Goal: Task Accomplishment & Management: Complete application form

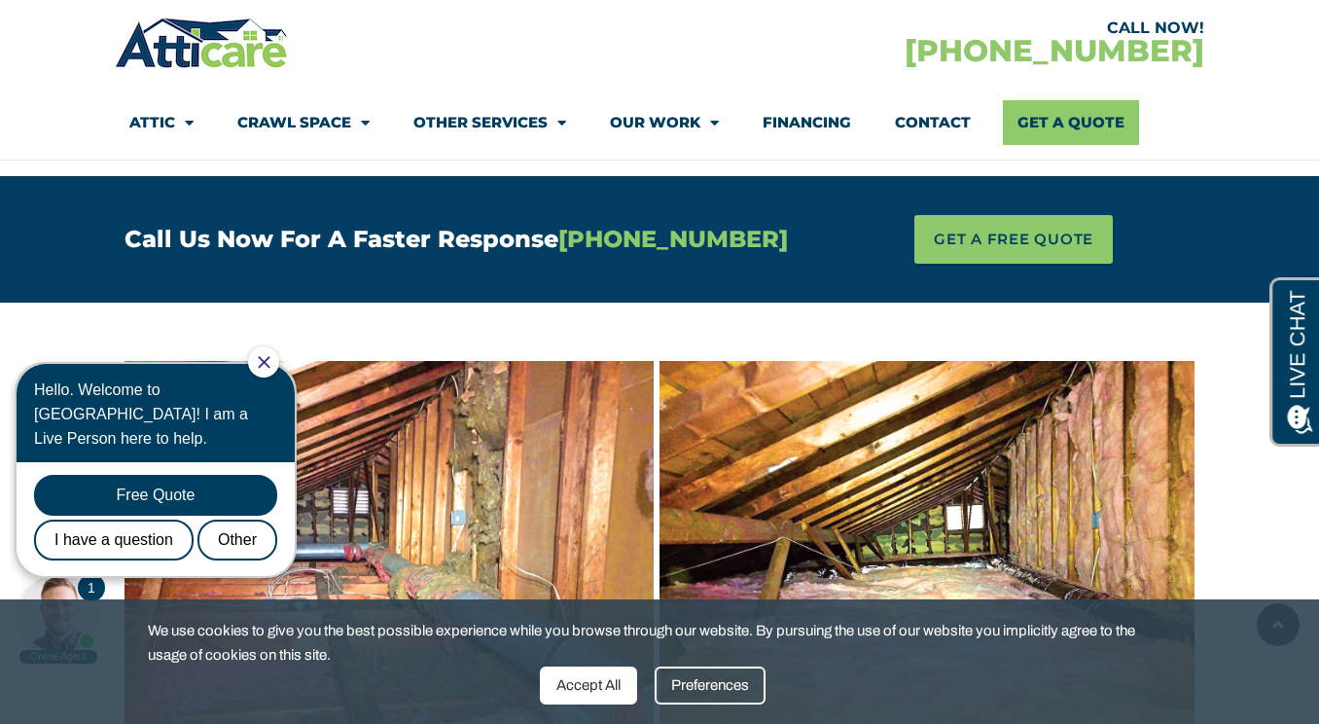
scroll to position [1149, 0]
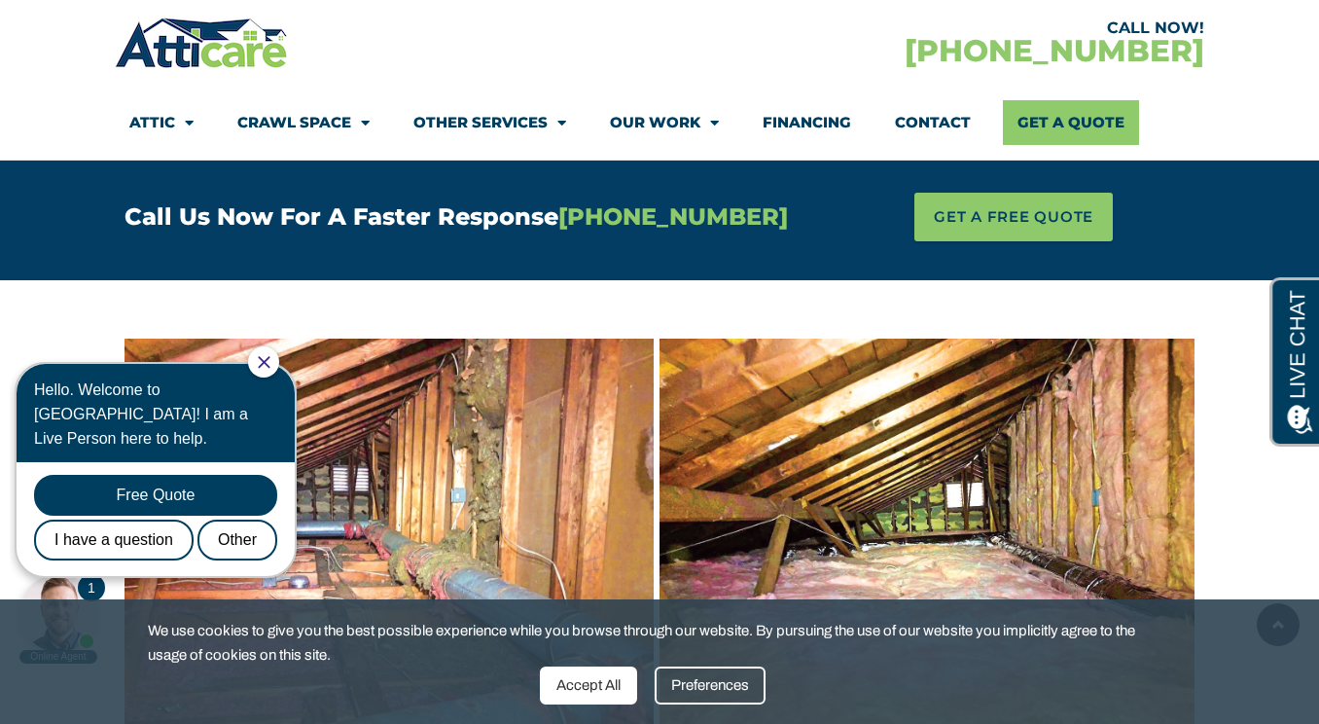
click at [270, 362] on icon "Close Chat" at bounding box center [264, 362] width 13 height 13
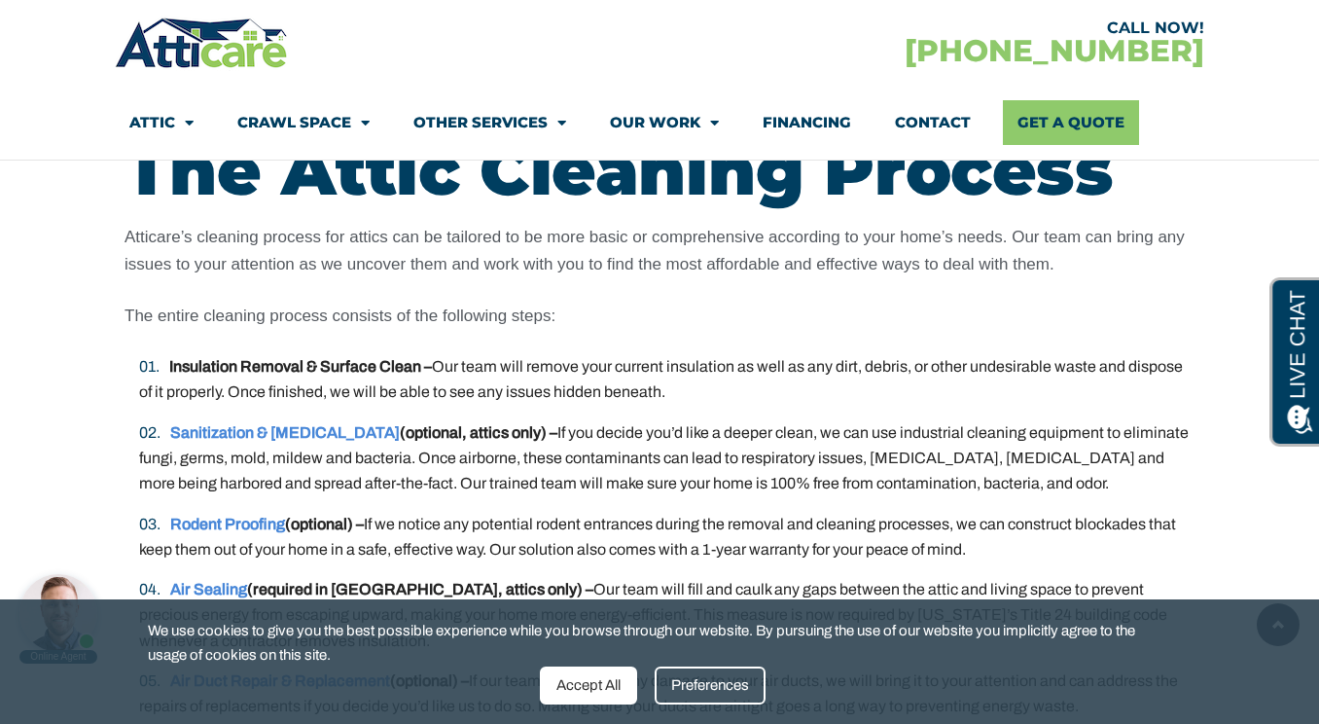
scroll to position [3752, 0]
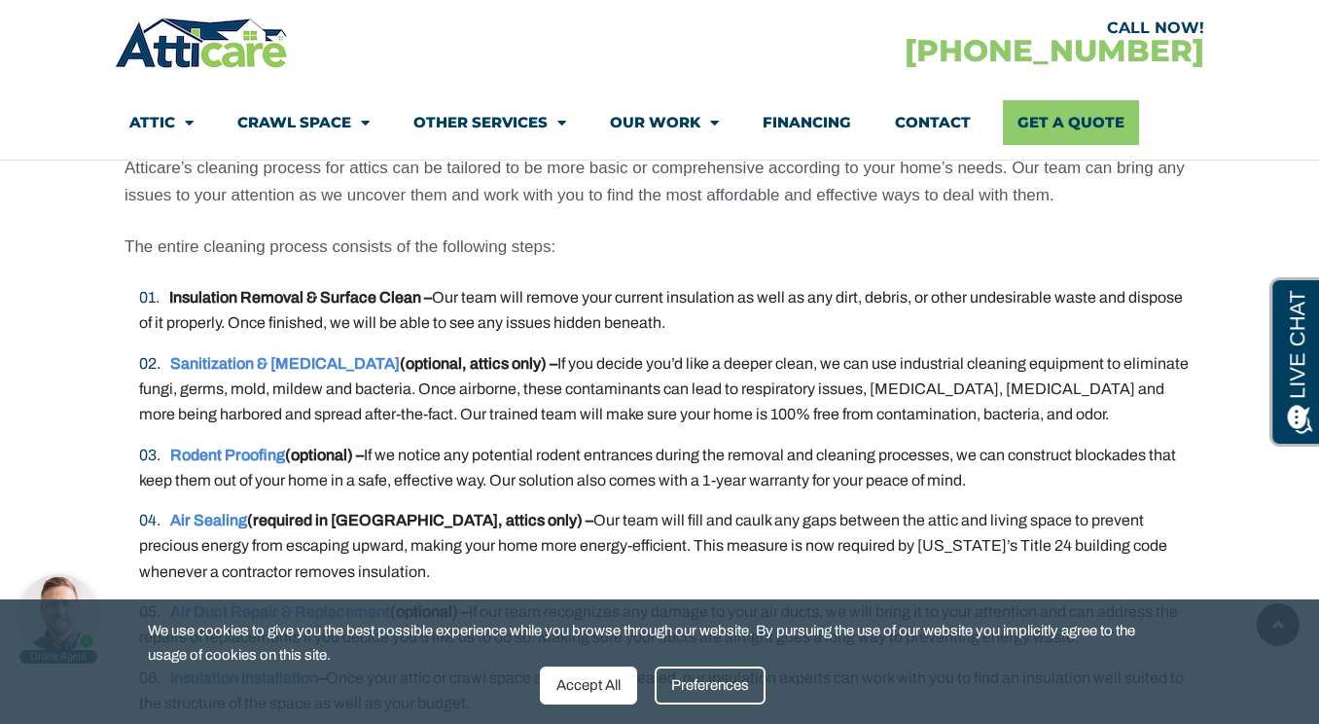
click at [528, 307] on li "Insulation Removal & Surface Clean – Our team will remove your current insulati…" at bounding box center [667, 311] width 1056 height 52
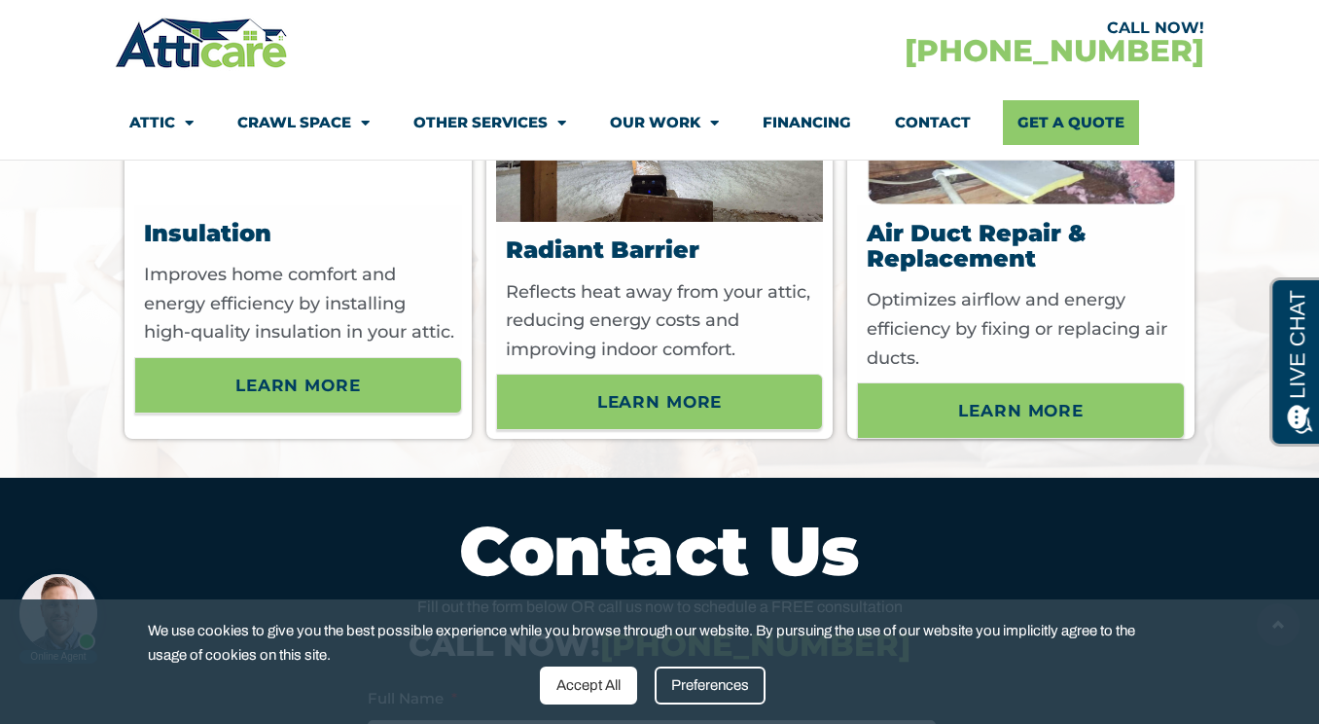
scroll to position [6558, 0]
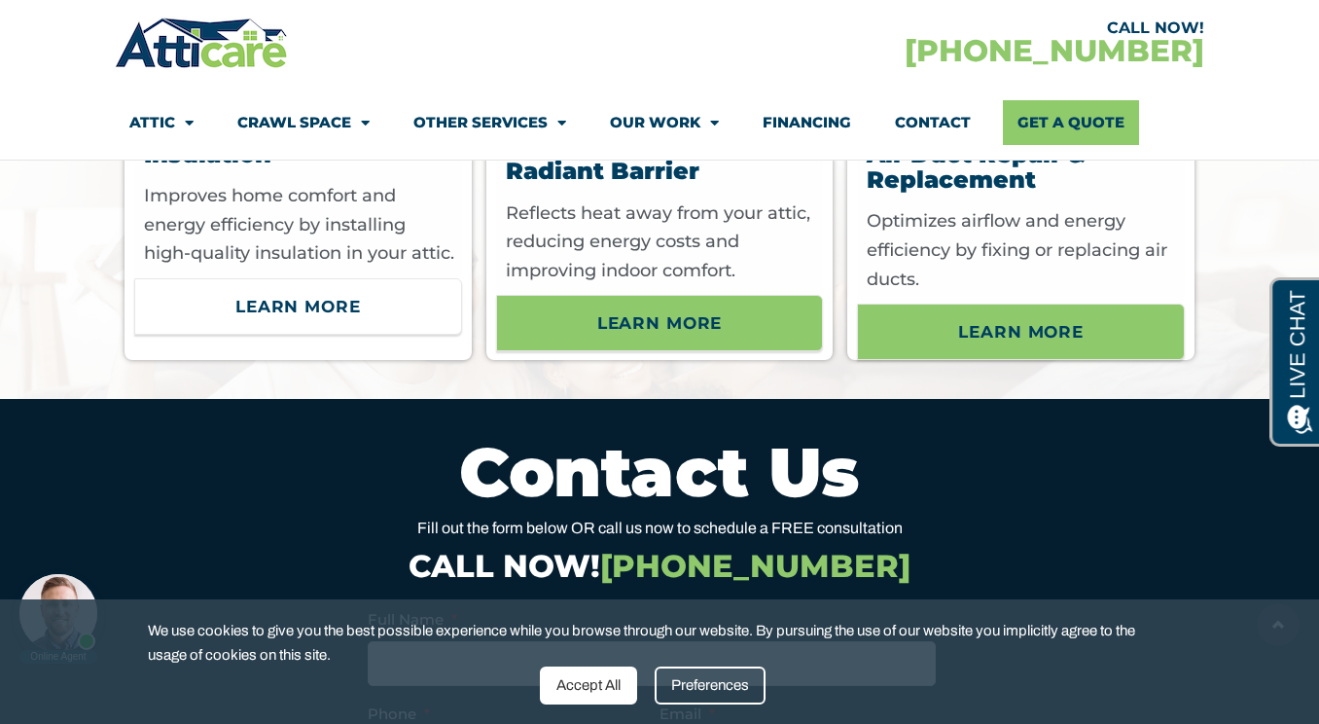
click at [344, 323] on span "Learn More" at bounding box center [298, 306] width 126 height 33
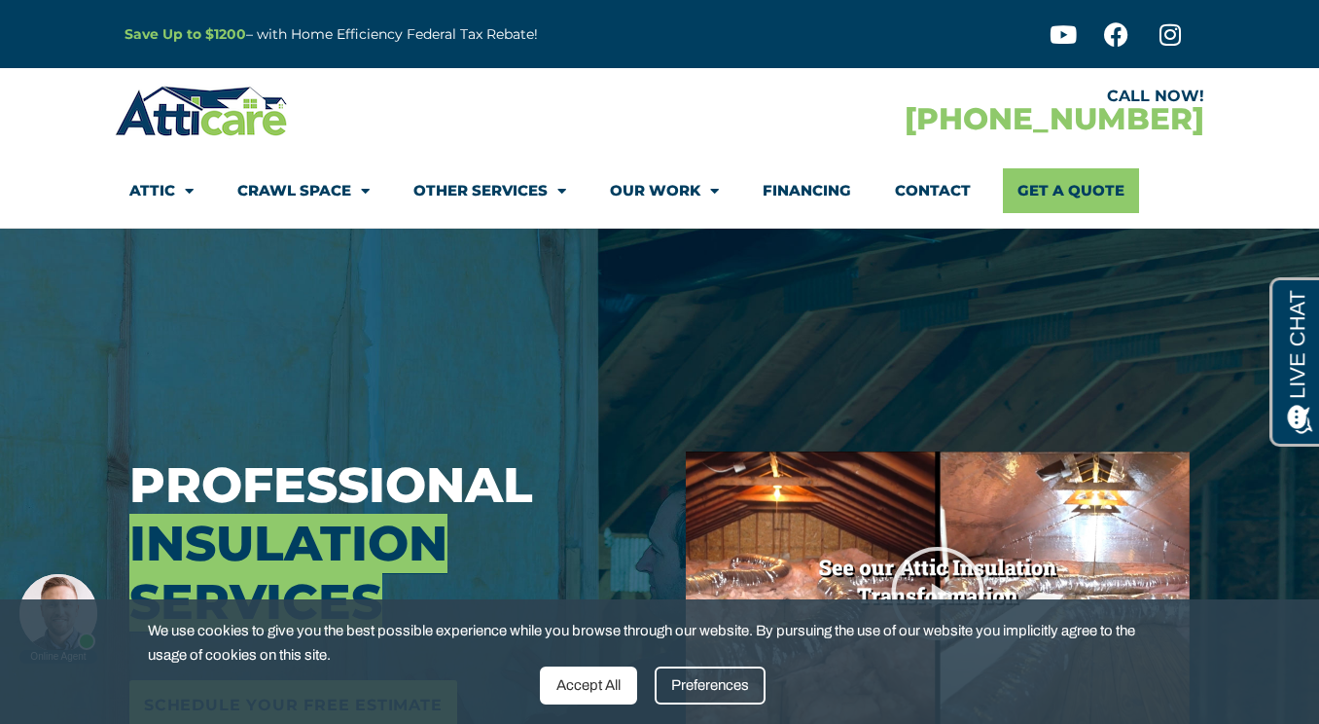
click at [590, 690] on div "Accept All" at bounding box center [588, 685] width 97 height 38
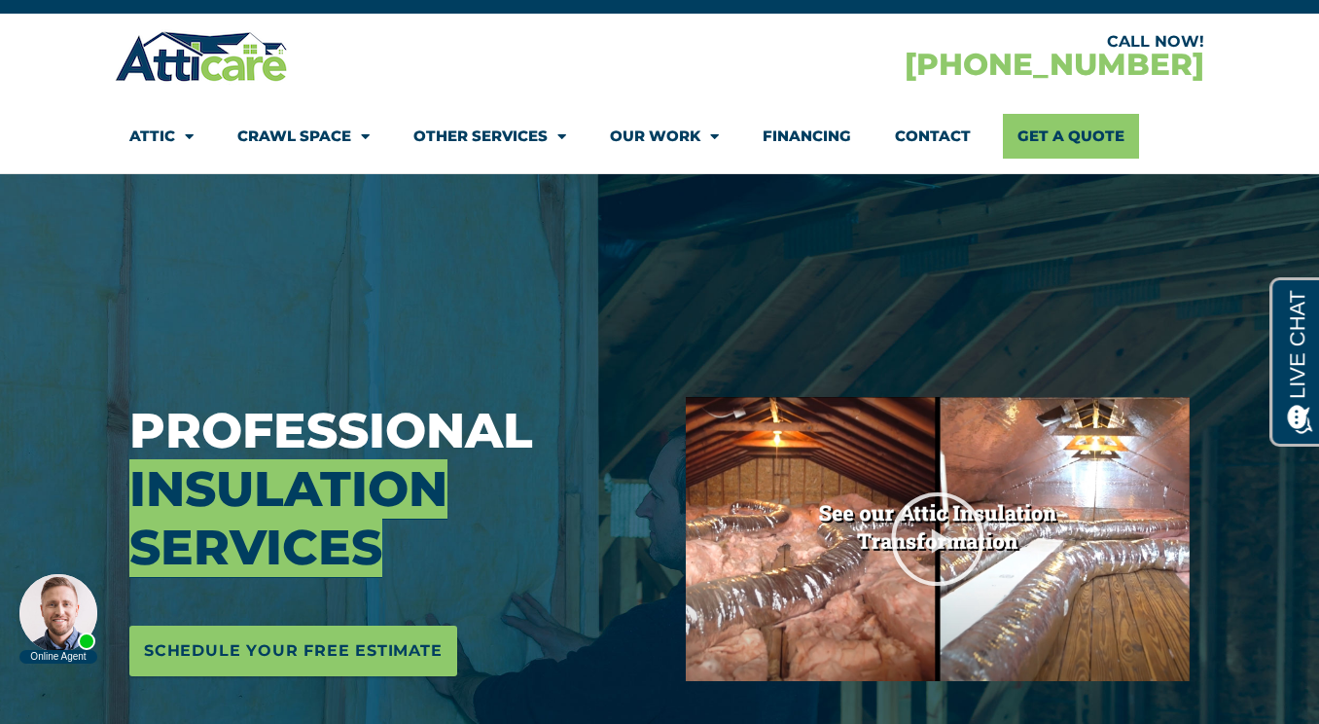
scroll to position [62, 0]
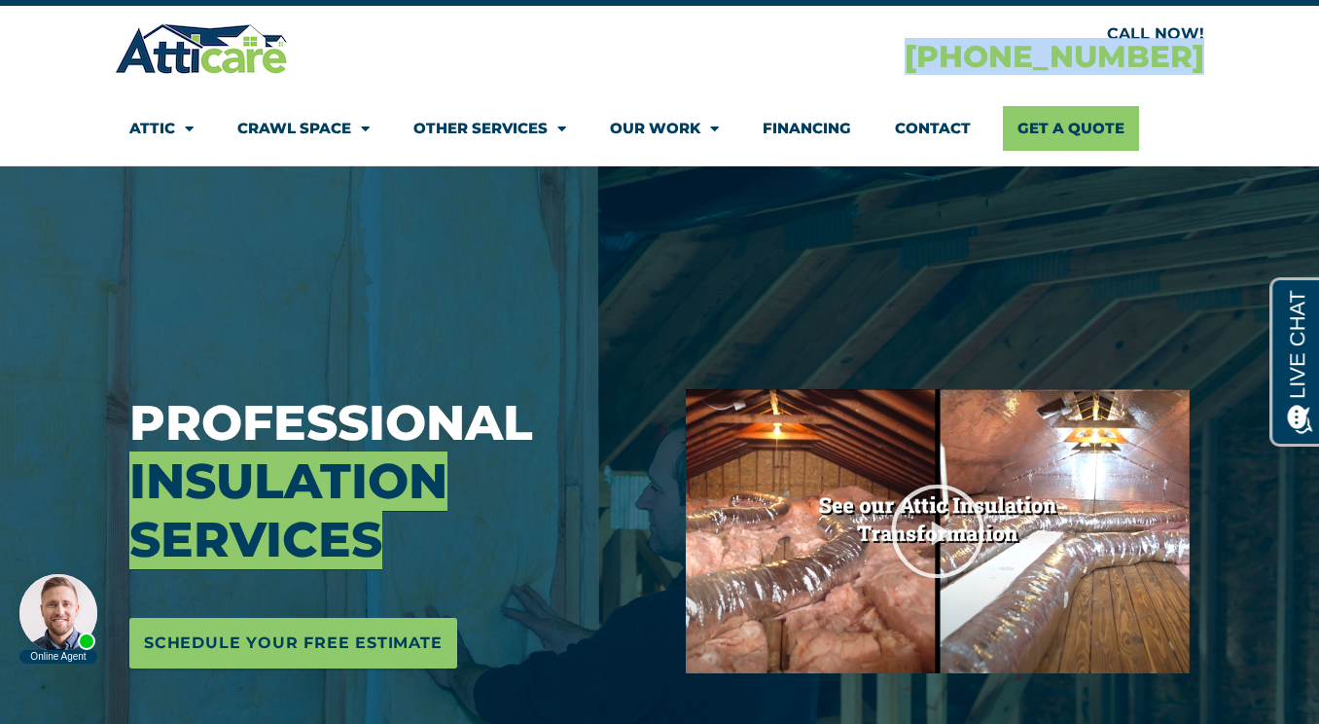
drag, startPoint x: 1230, startPoint y: 64, endPoint x: 972, endPoint y: 61, distance: 257.9
click at [972, 61] on section "CALL NOW! [PHONE_NUMBER] Attic Attic Cleaning Rodent Proofing Air Sealing Insul…" at bounding box center [659, 86] width 1319 height 161
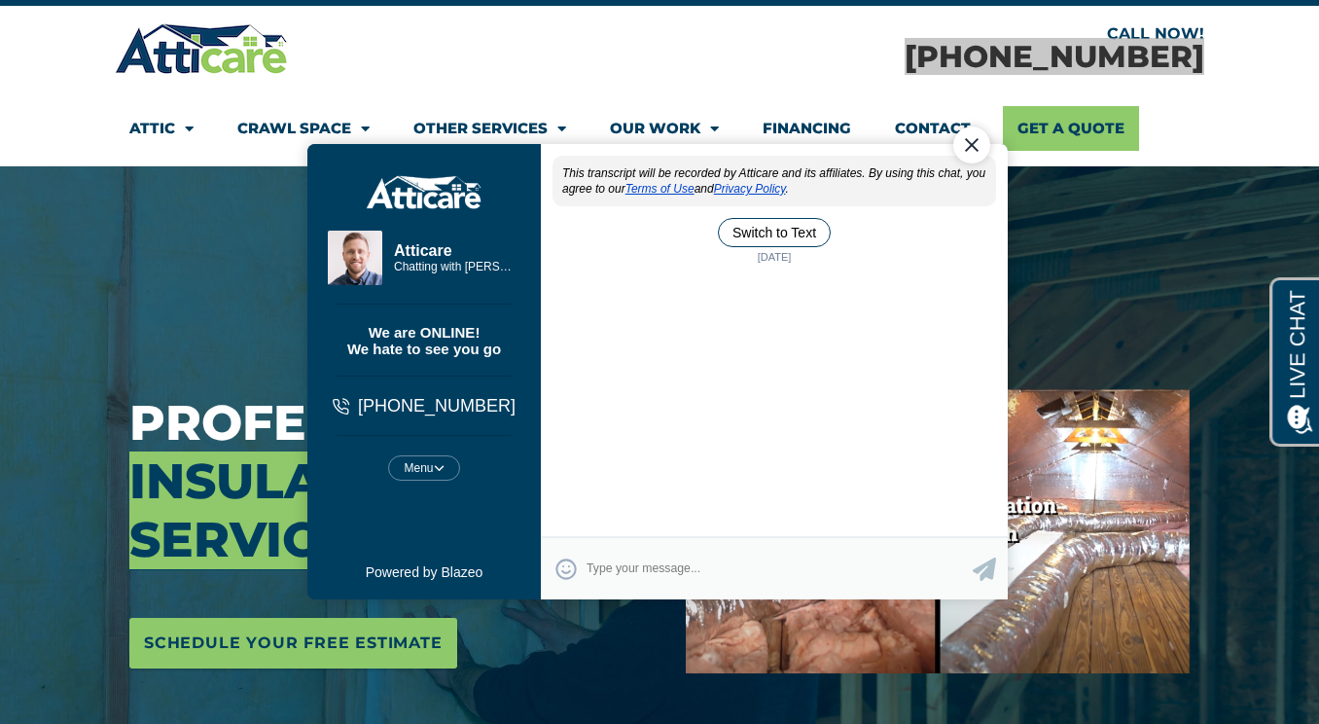
scroll to position [0, 0]
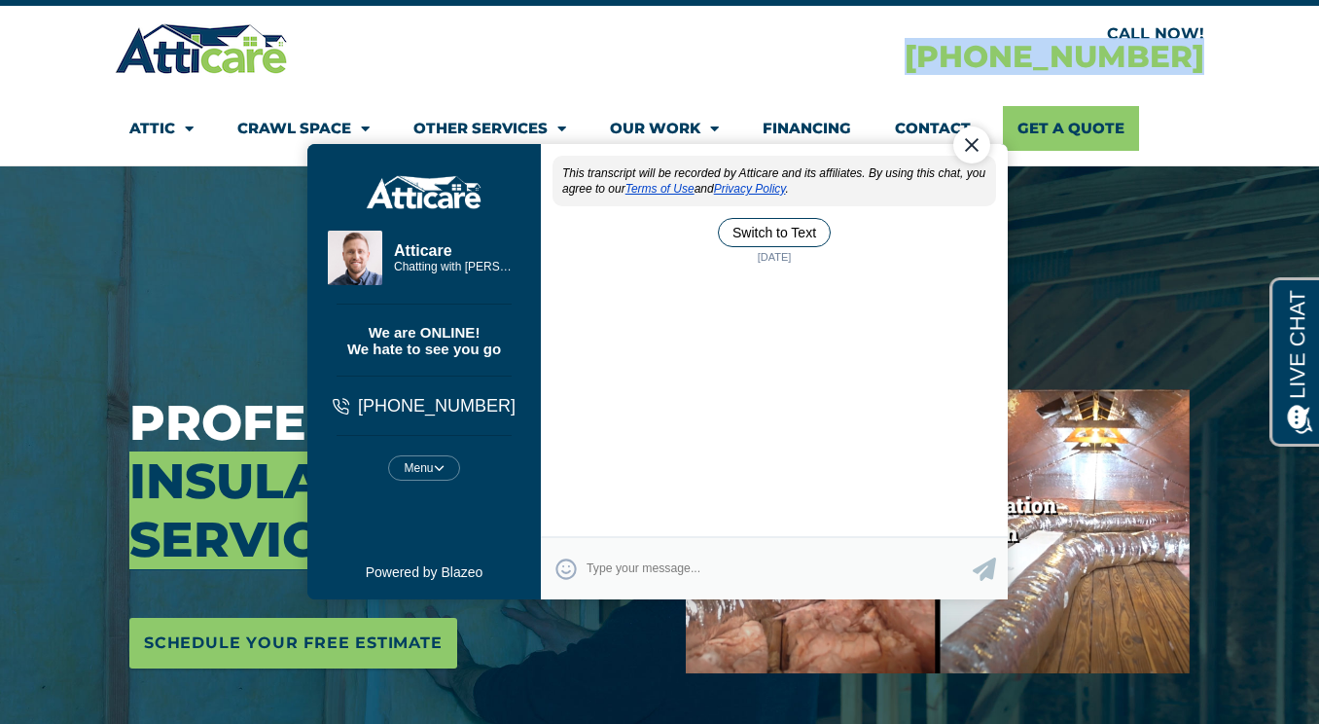
click at [1041, 61] on div "CALL NOW! [PHONE_NUMBER]" at bounding box center [932, 48] width 545 height 56
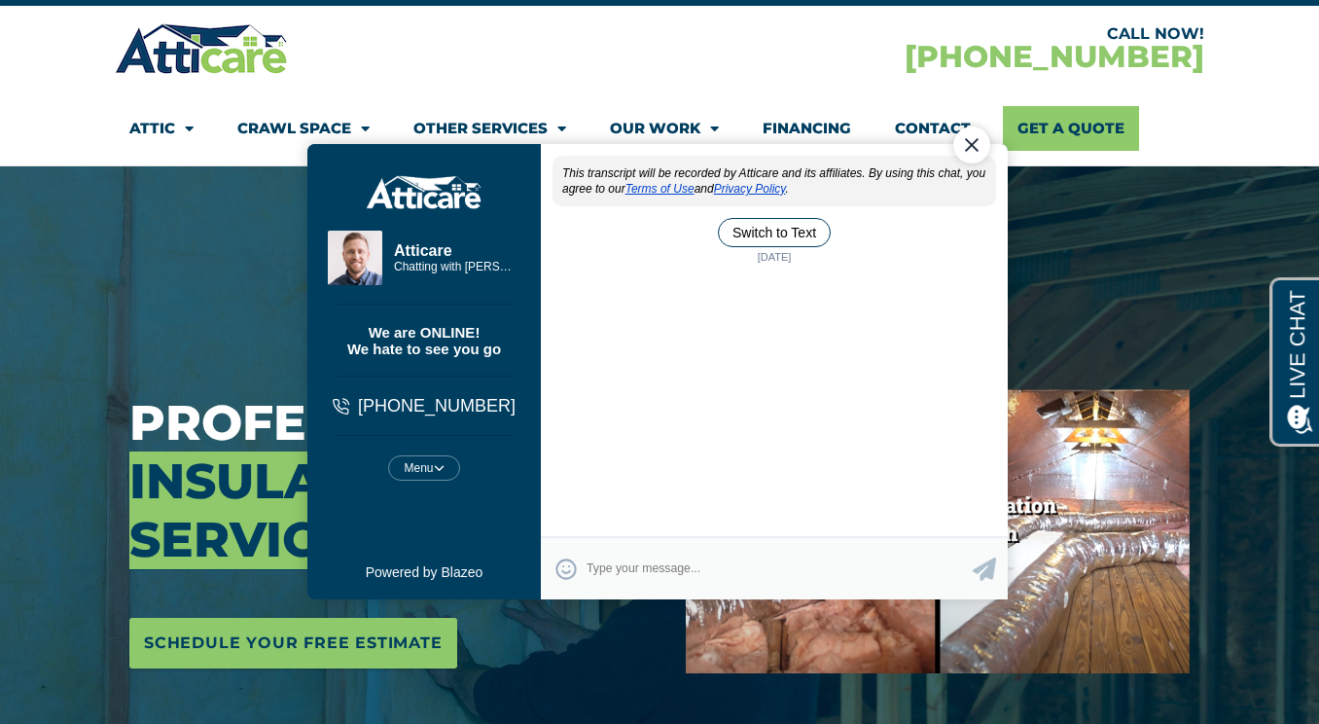
click at [1041, 61] on div "CALL NOW! [PHONE_NUMBER]" at bounding box center [932, 48] width 545 height 56
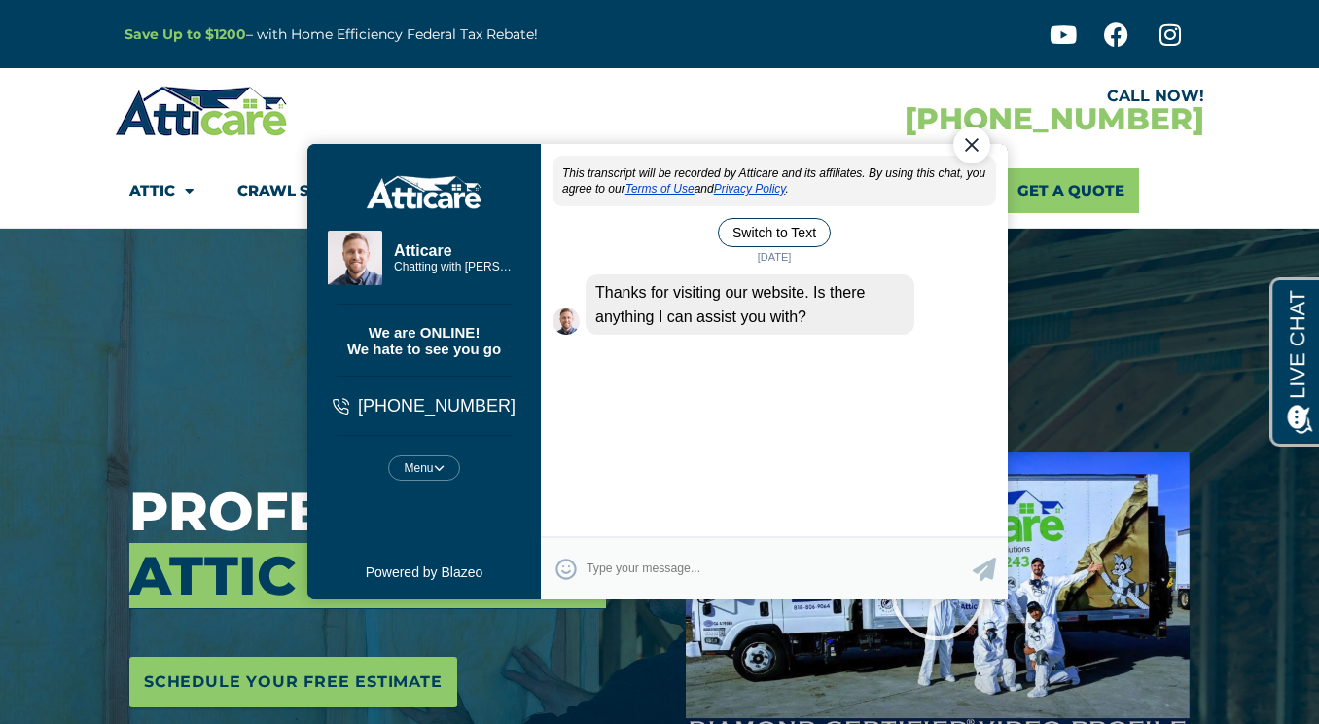
click at [971, 146] on div "Close Chat" at bounding box center [972, 144] width 37 height 37
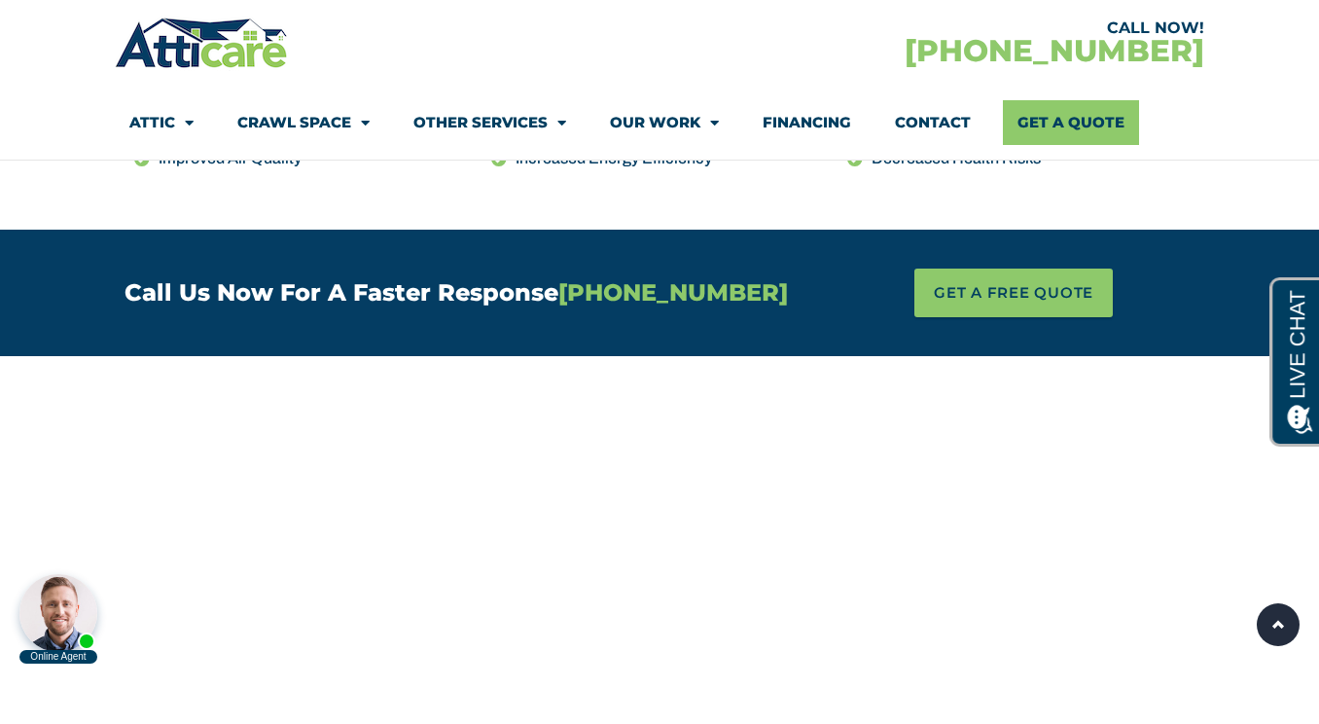
scroll to position [1074, 0]
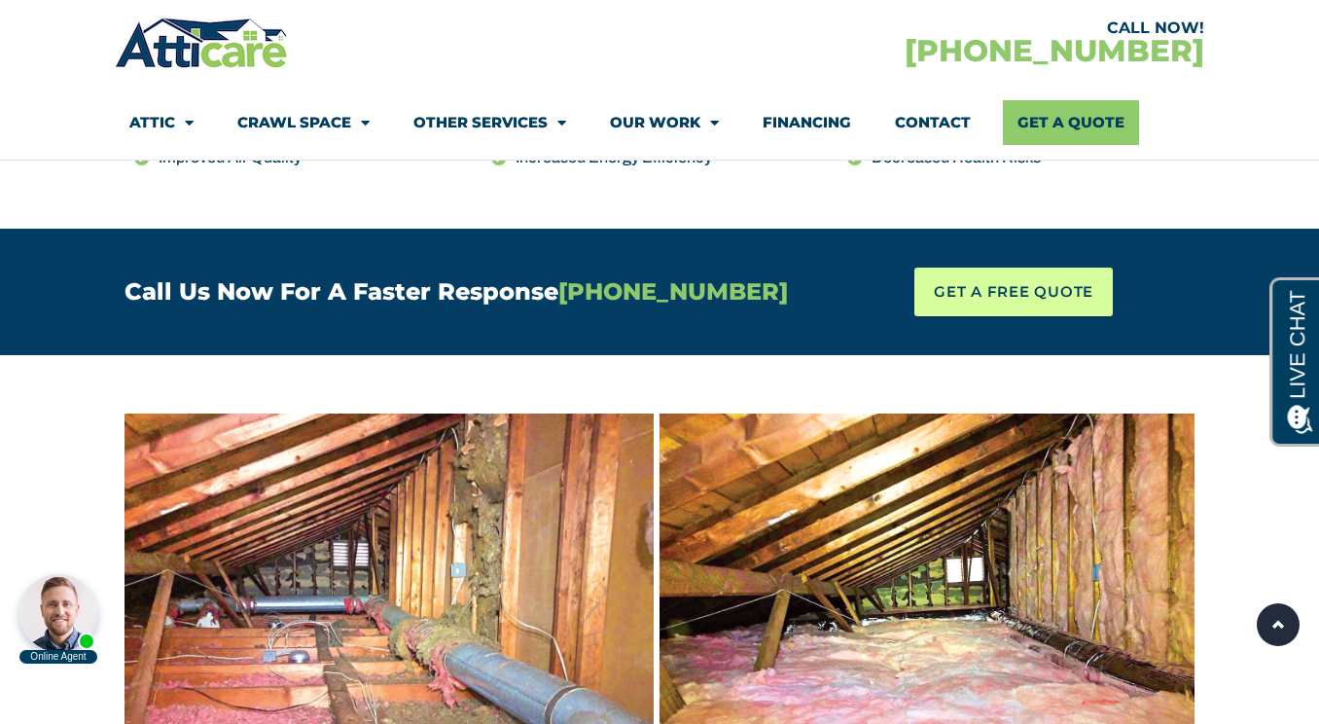
click at [984, 298] on span "GET A FREE QUOTE" at bounding box center [1014, 291] width 160 height 29
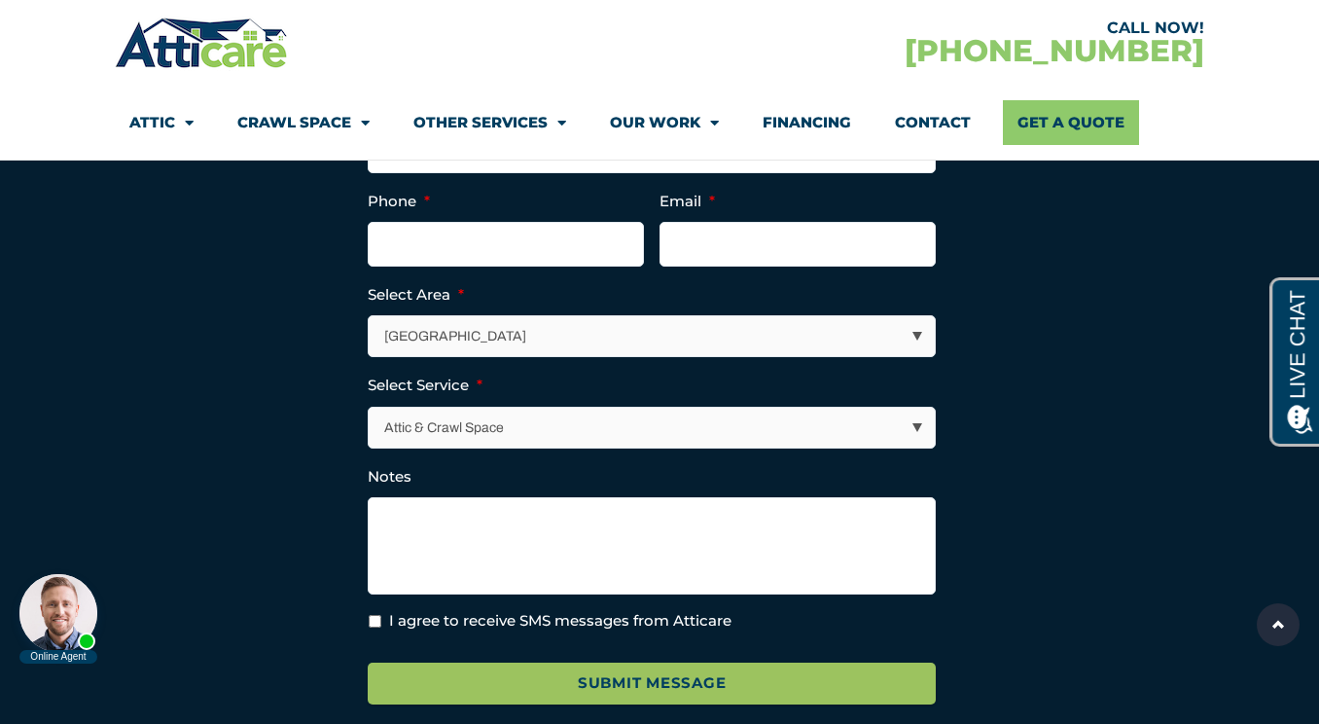
scroll to position [7075, 0]
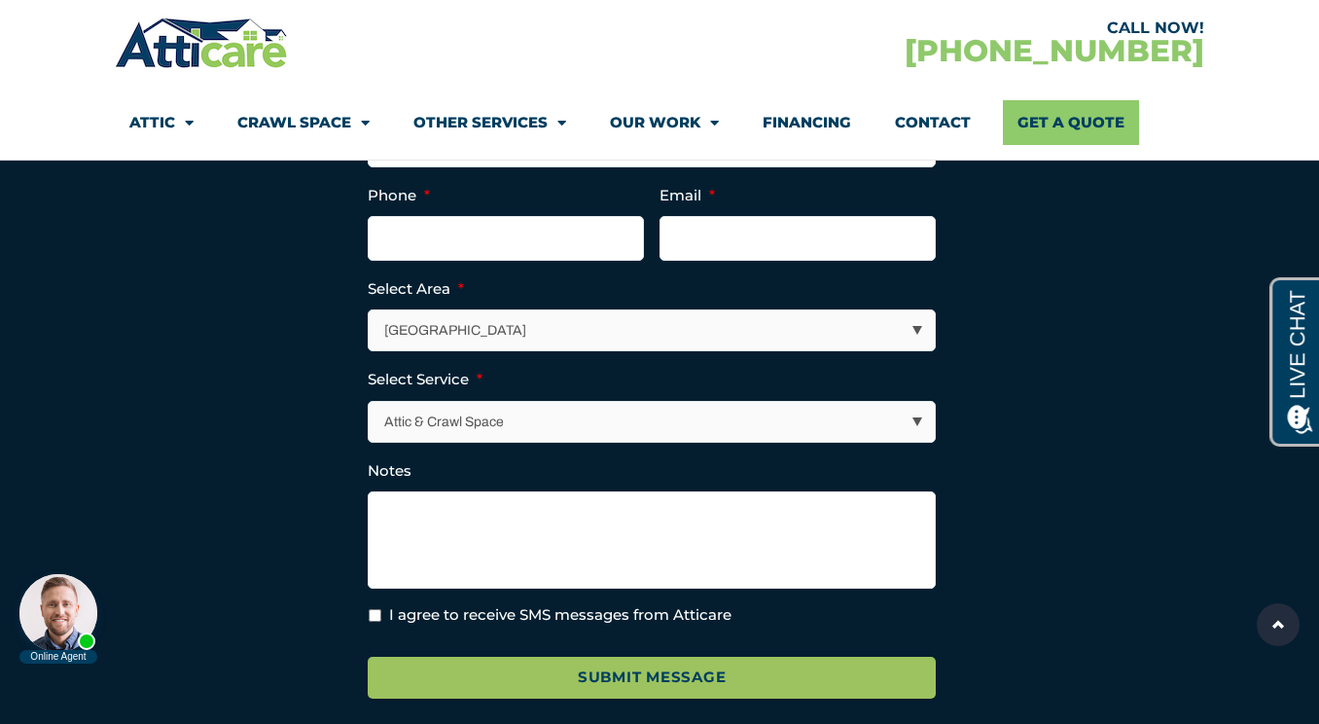
click at [839, 350] on select "Los Angeles Area San Francisco Bay Area New Jersey / New York Area Other Areas" at bounding box center [652, 330] width 566 height 40
select select "[US_STATE] / [US_STATE][GEOGRAPHIC_DATA]"
click at [753, 442] on select "Attic & Crawl Space Insulation Roofing Solar Energy Other Services" at bounding box center [652, 422] width 566 height 40
select select "Insulation"
click at [671, 442] on select "Attic & Crawl Space Insulation Roofing Solar Energy Other Services" at bounding box center [652, 422] width 566 height 40
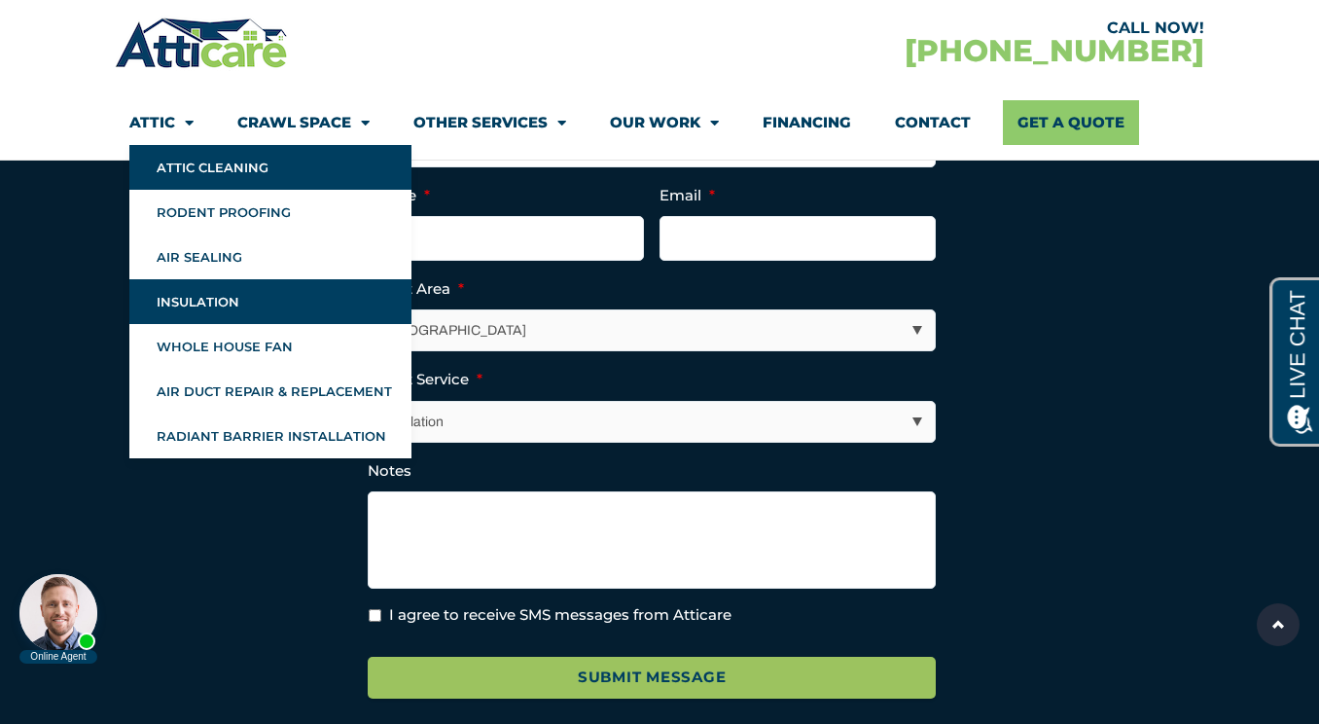
click at [195, 316] on link "Insulation" at bounding box center [270, 301] width 282 height 45
